Goal: Information Seeking & Learning: Learn about a topic

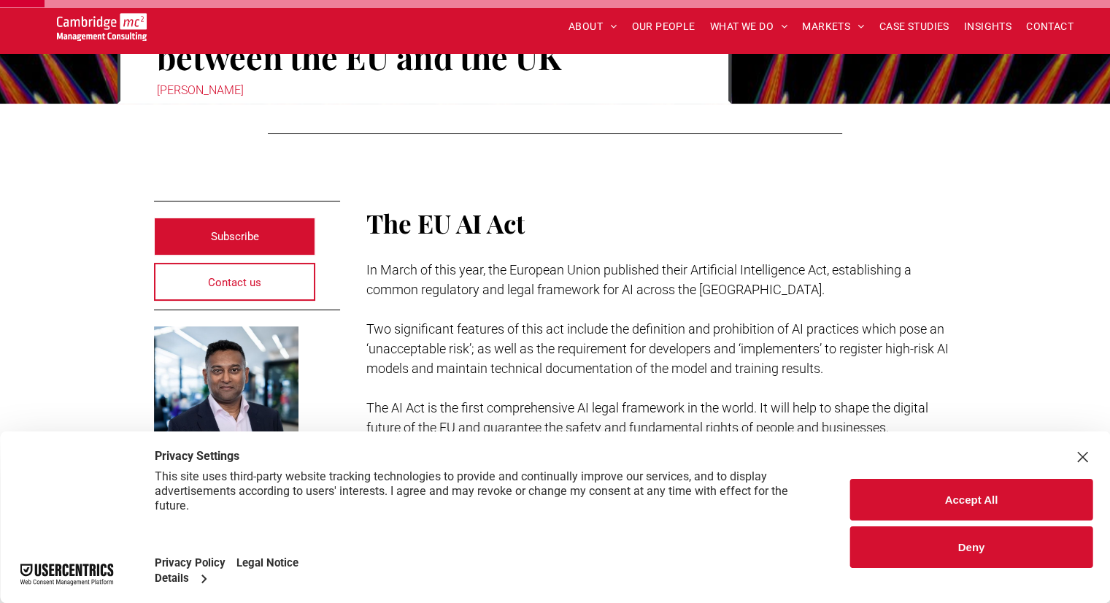
scroll to position [224, 0]
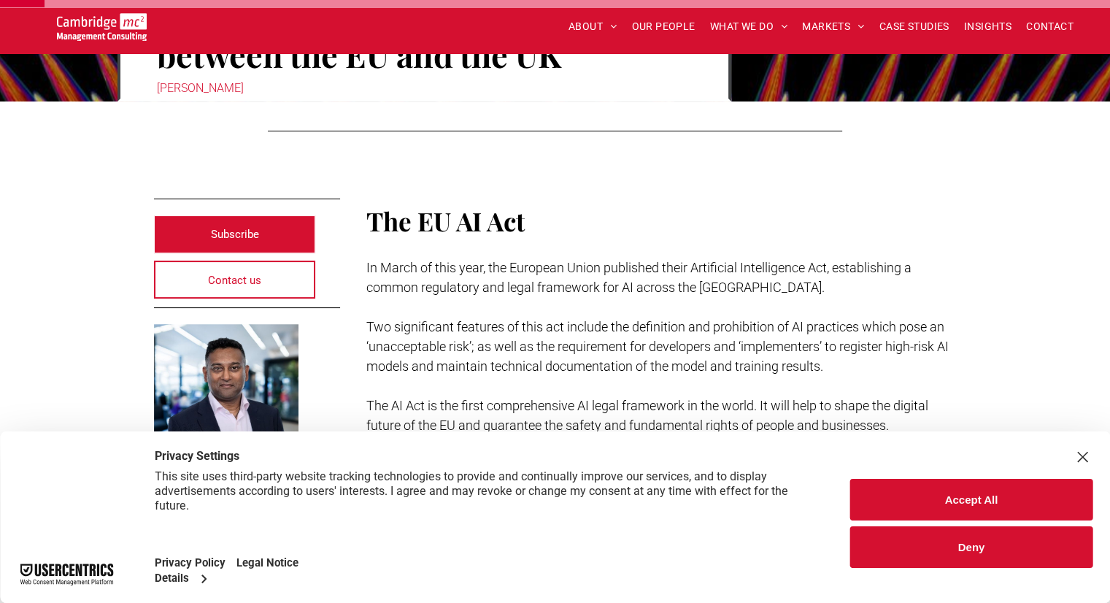
click at [968, 503] on button "Accept All" at bounding box center [971, 500] width 242 height 42
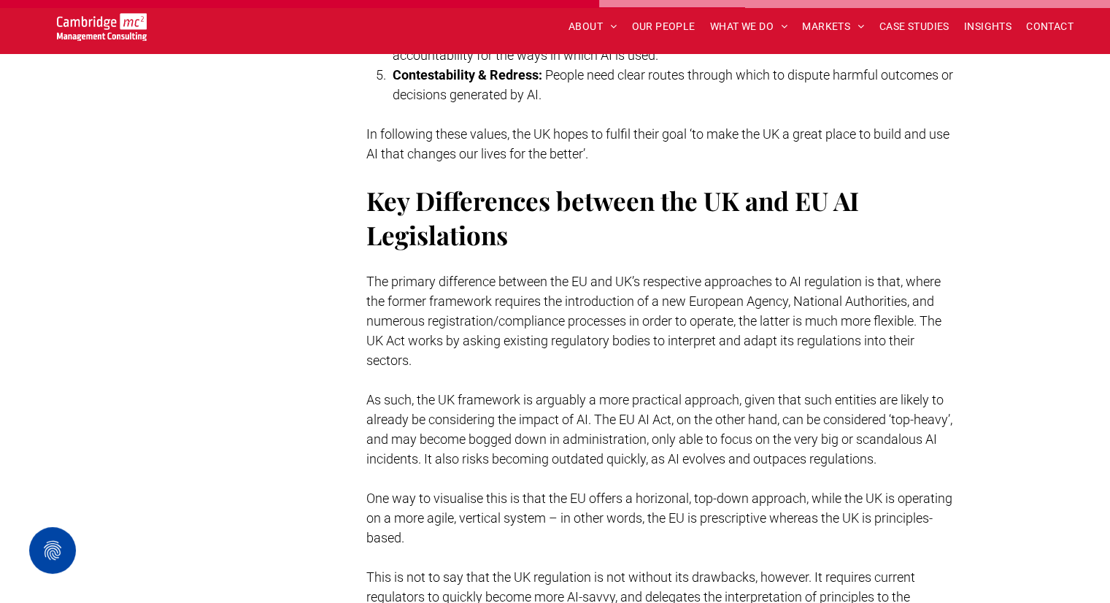
scroll to position [3009, 0]
